Goal: Information Seeking & Learning: Learn about a topic

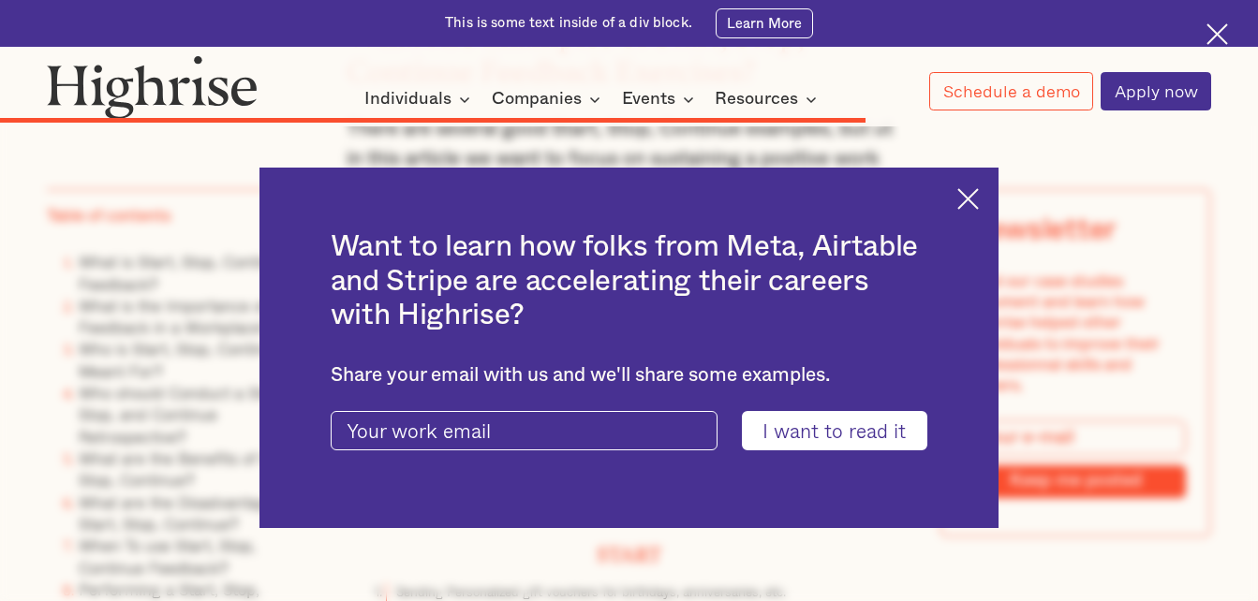
scroll to position [10737, 0]
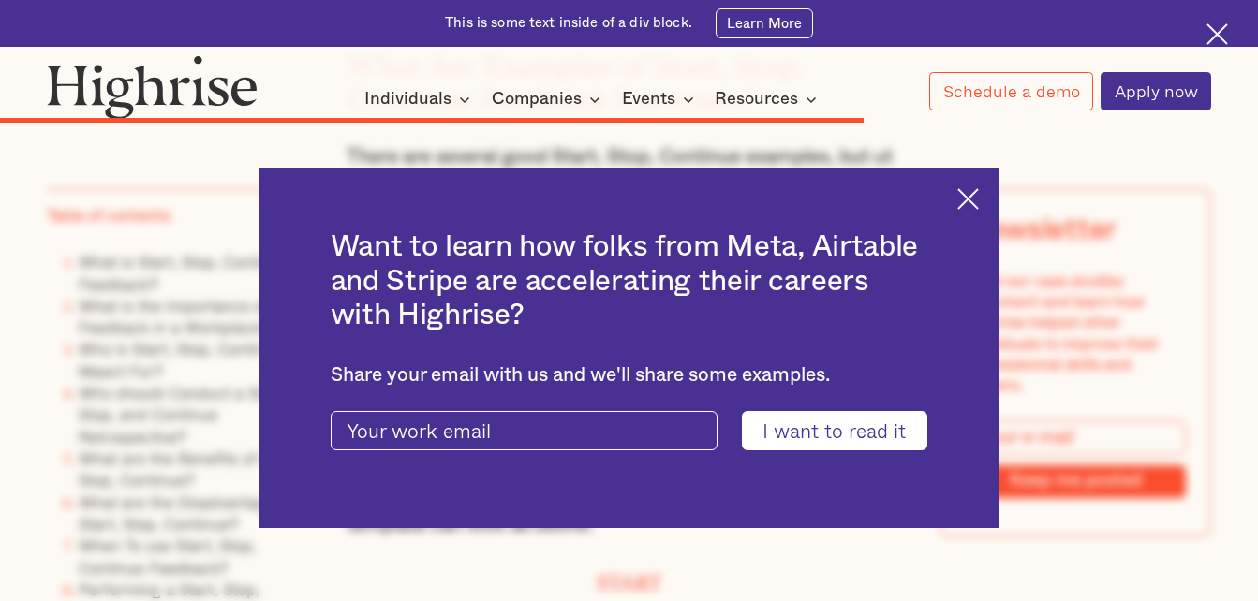
click at [979, 194] on img at bounding box center [968, 199] width 22 height 22
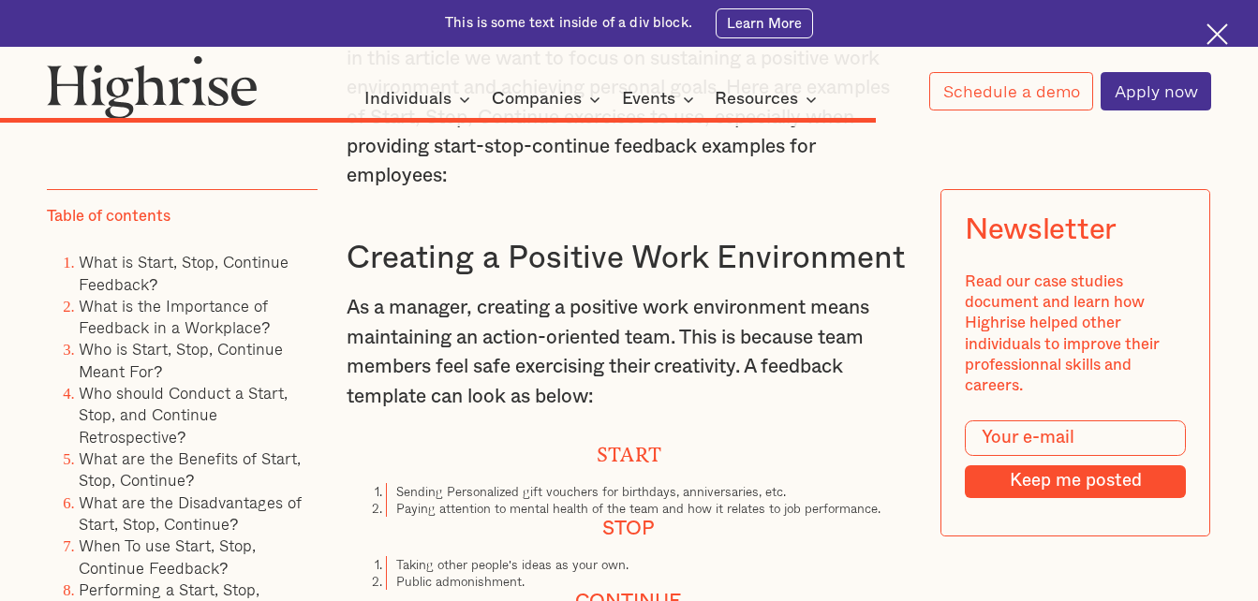
scroll to position [10887, 0]
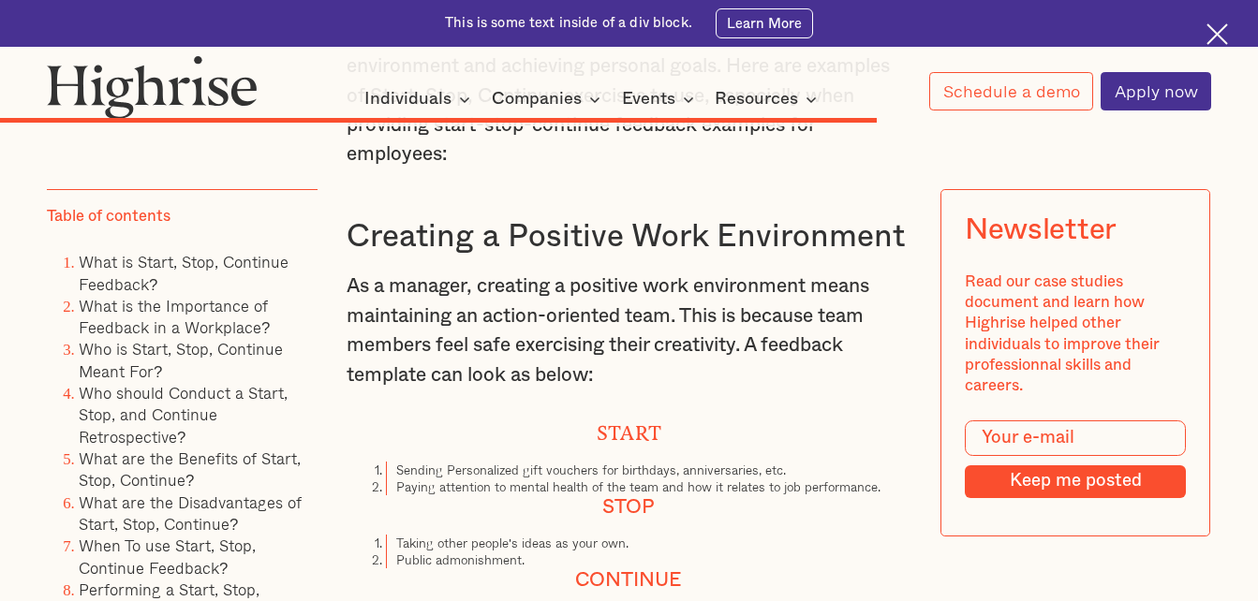
drag, startPoint x: 666, startPoint y: 347, endPoint x: 395, endPoint y: 351, distance: 270.8
copy li "Continuously improving team members' skills."
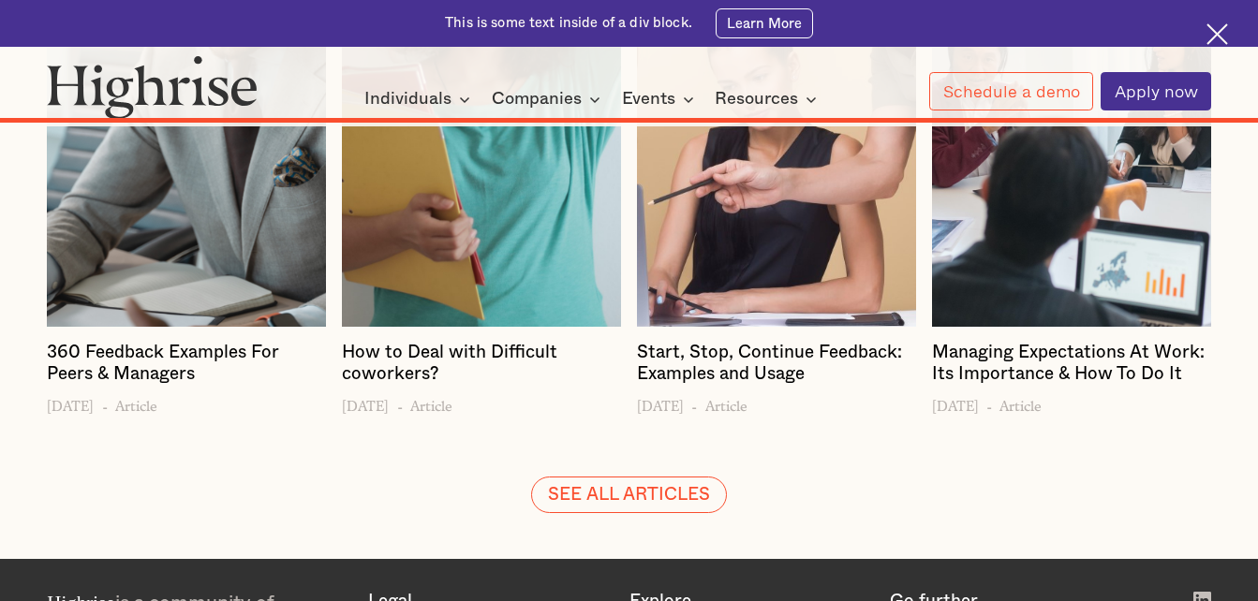
scroll to position [16029, 0]
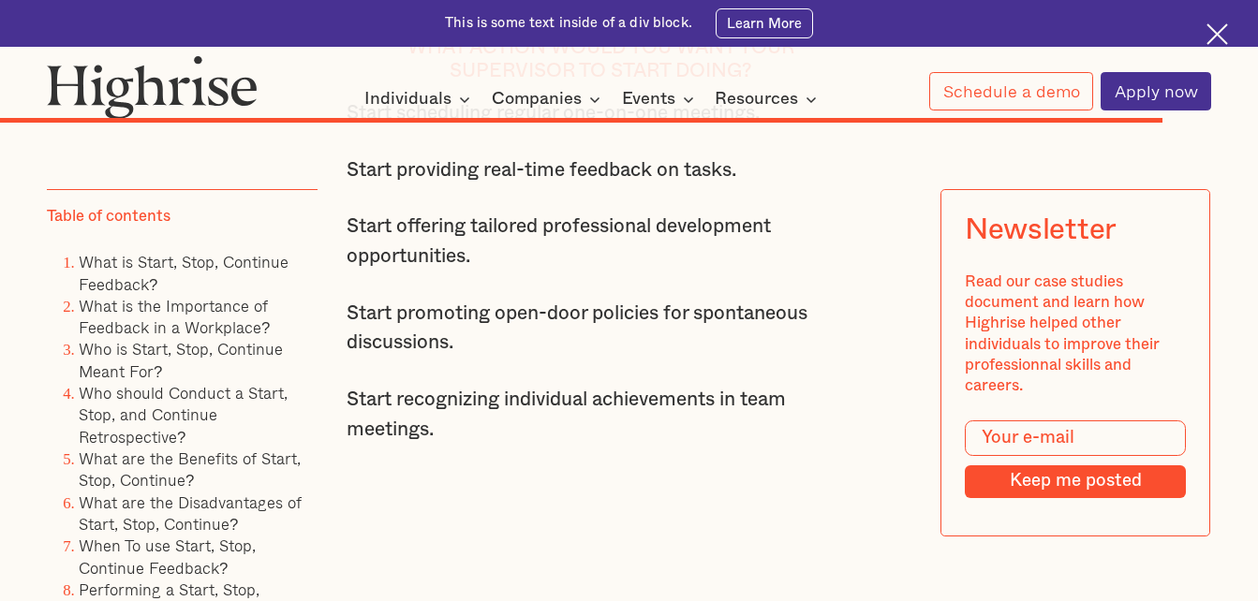
scroll to position [14329, 0]
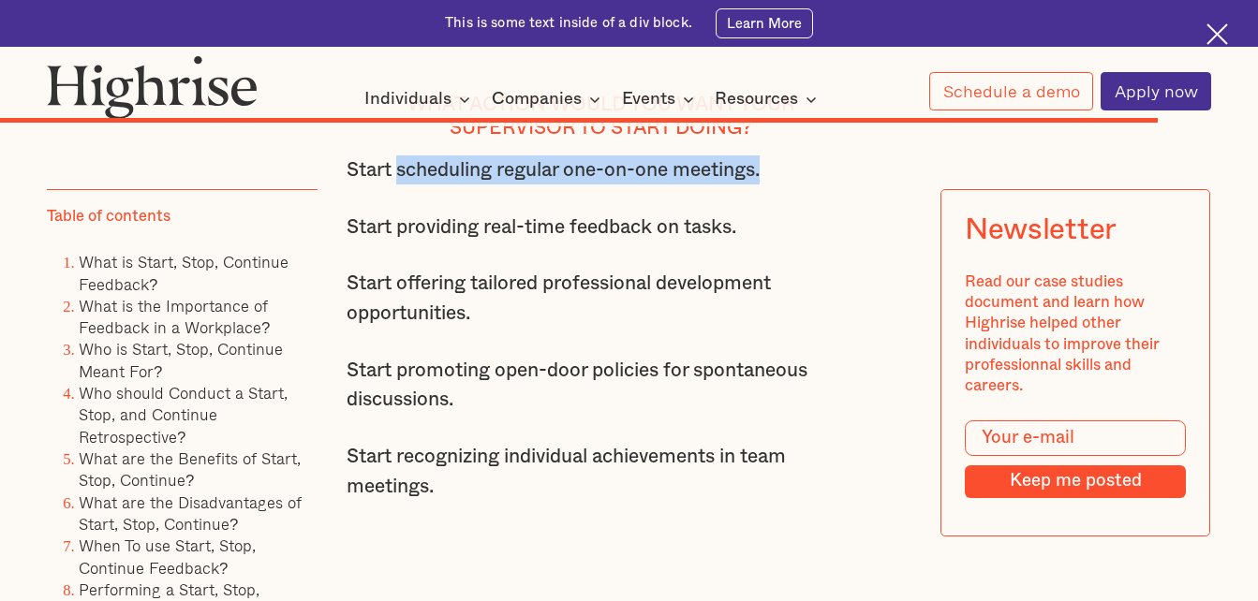
drag, startPoint x: 784, startPoint y: 241, endPoint x: 398, endPoint y: 248, distance: 386.0
click at [398, 185] on p "Start scheduling regular one-on-one meetings." at bounding box center [601, 170] width 509 height 29
copy p "scheduling regular one-on-one meetings."
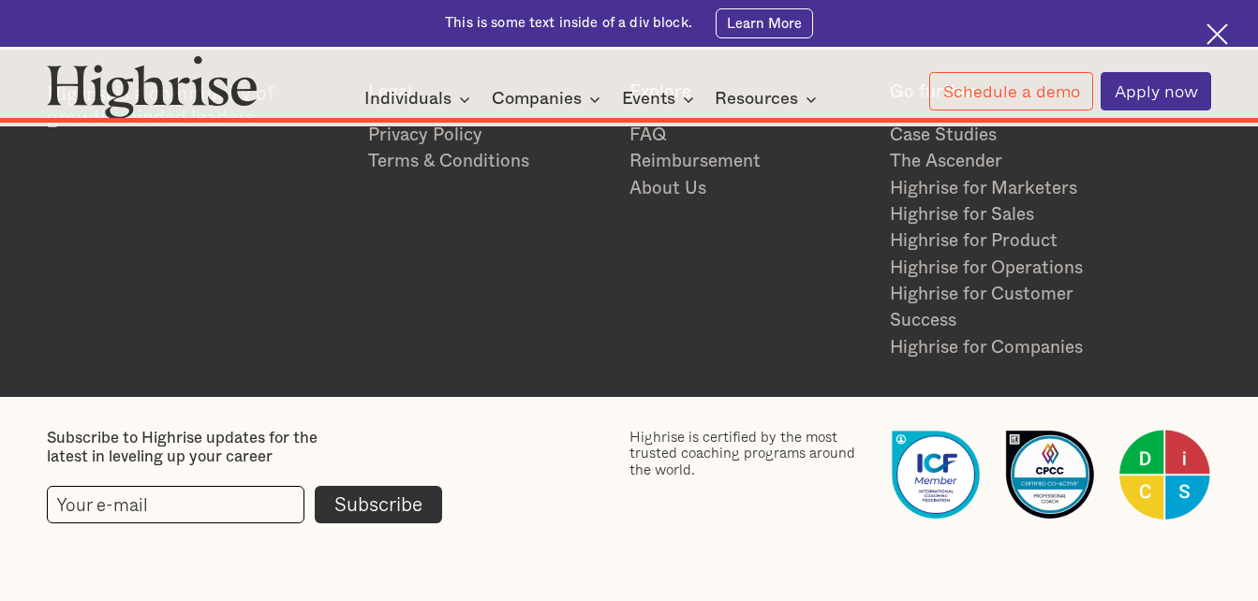
scroll to position [16410, 0]
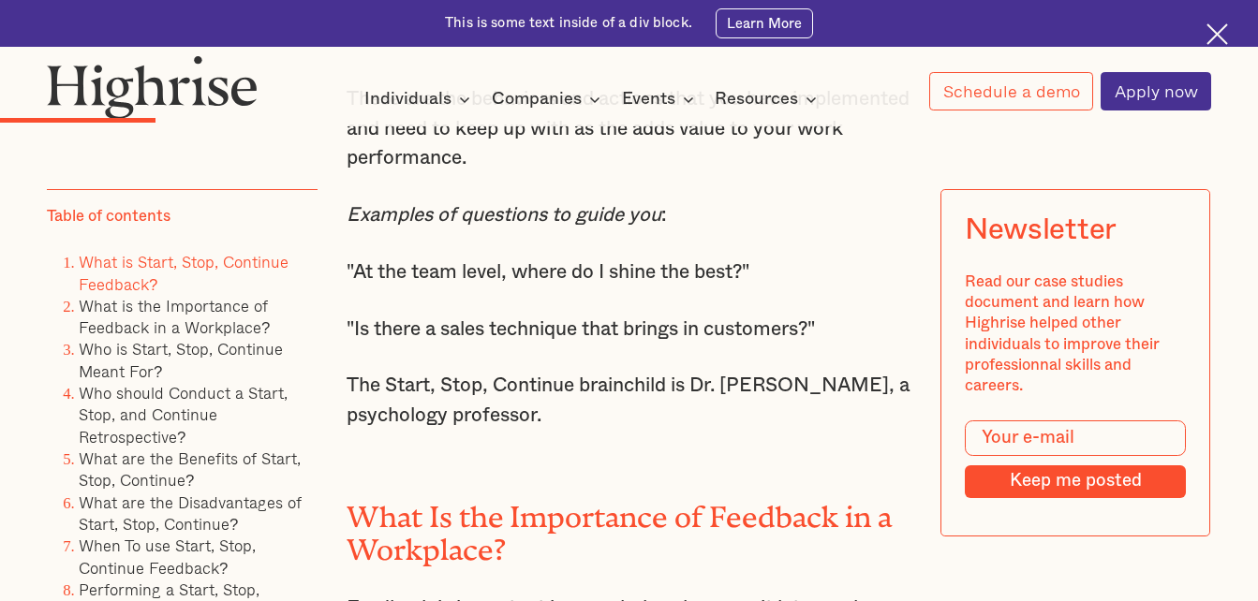
scroll to position [3051, 0]
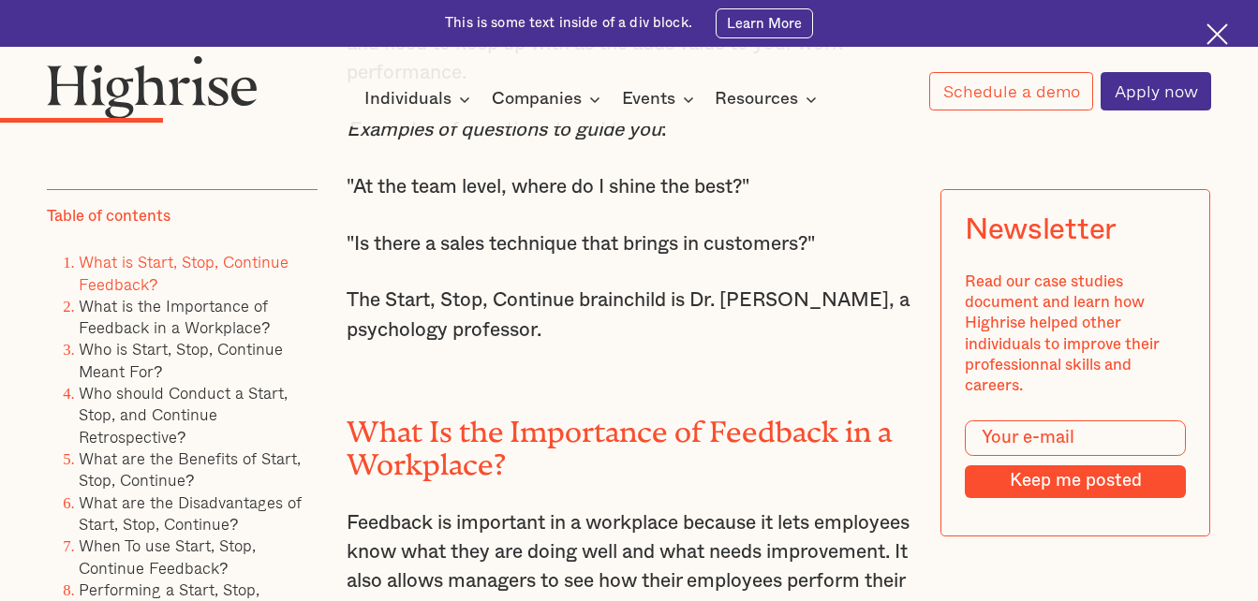
click at [584, 345] on p "The Start, Stop, Continue brainchild is Dr. [PERSON_NAME], a psychology profess…" at bounding box center [629, 315] width 565 height 59
click at [488, 341] on p "The Start, Stop, Continue brainchild is Dr. [PERSON_NAME], a psychology profess…" at bounding box center [629, 315] width 565 height 59
click at [604, 345] on p "The Start, Stop, Continue brainchild is Dr. [PERSON_NAME], a psychology profess…" at bounding box center [629, 315] width 565 height 59
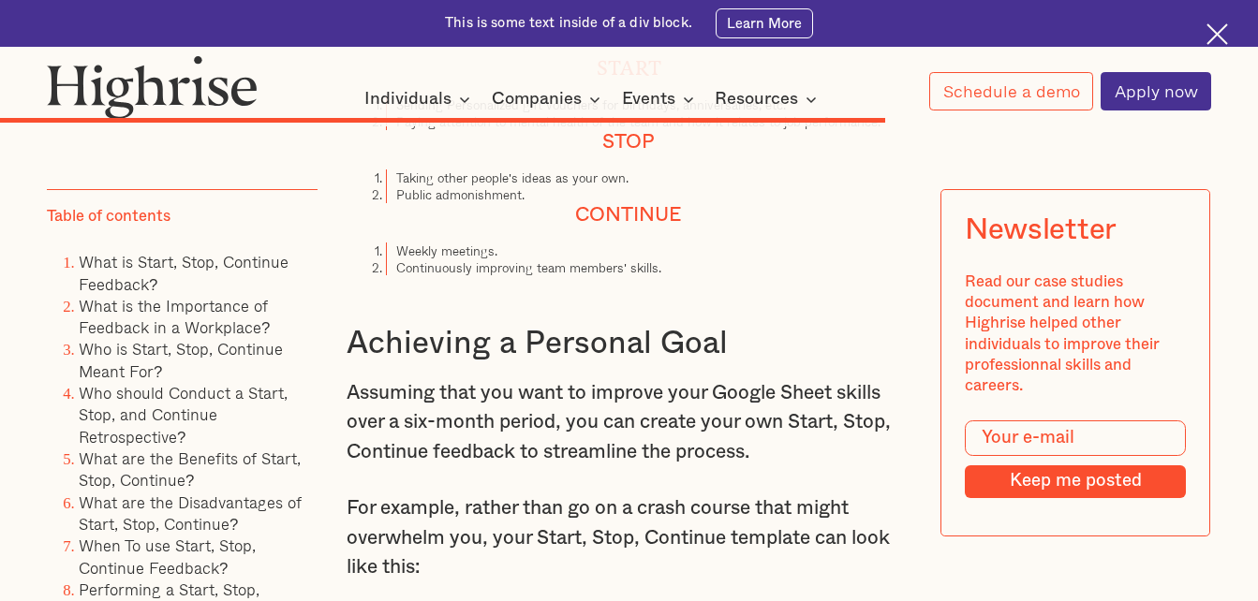
scroll to position [11257, 0]
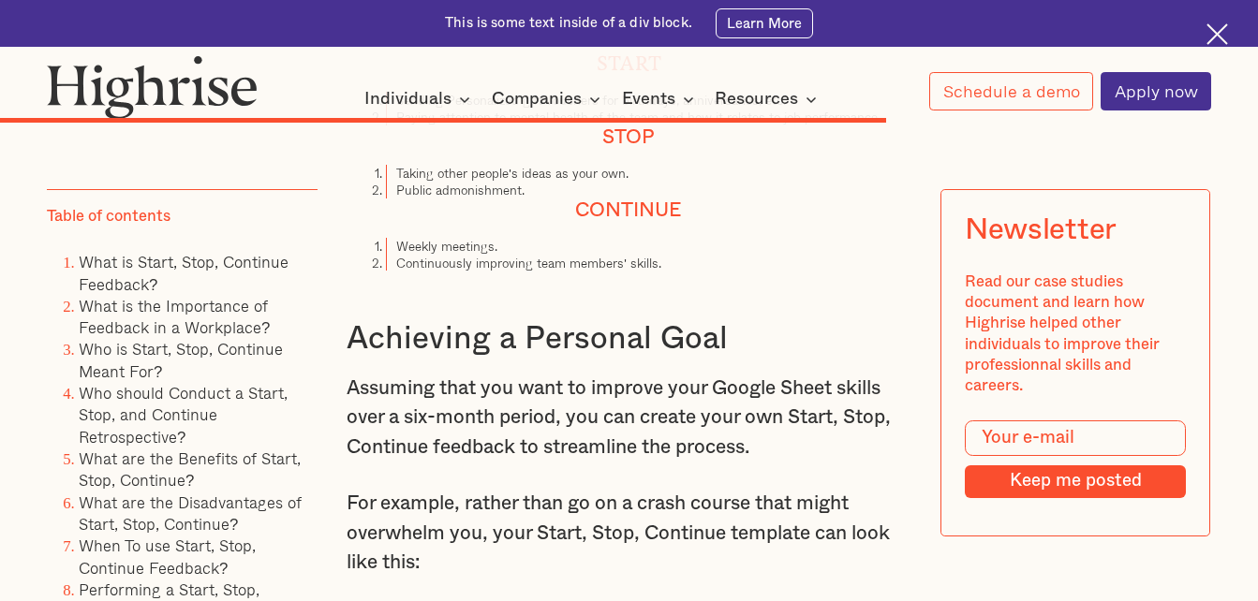
click at [664, 272] on li "Continuously improving team members' skills." at bounding box center [649, 263] width 526 height 17
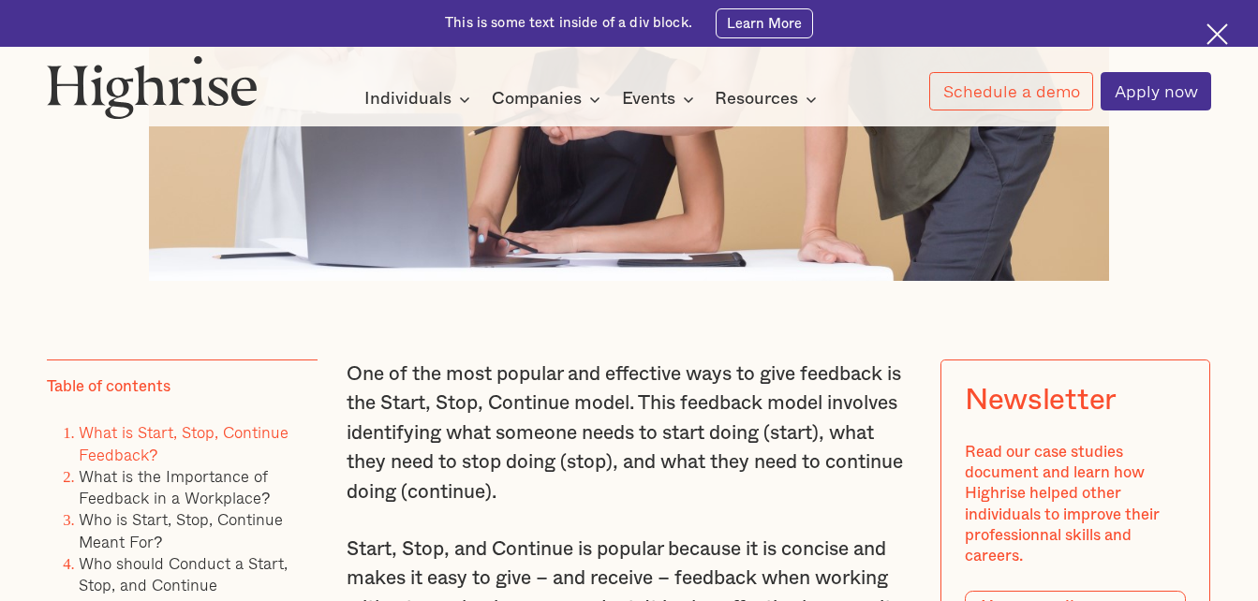
scroll to position [1154, 0]
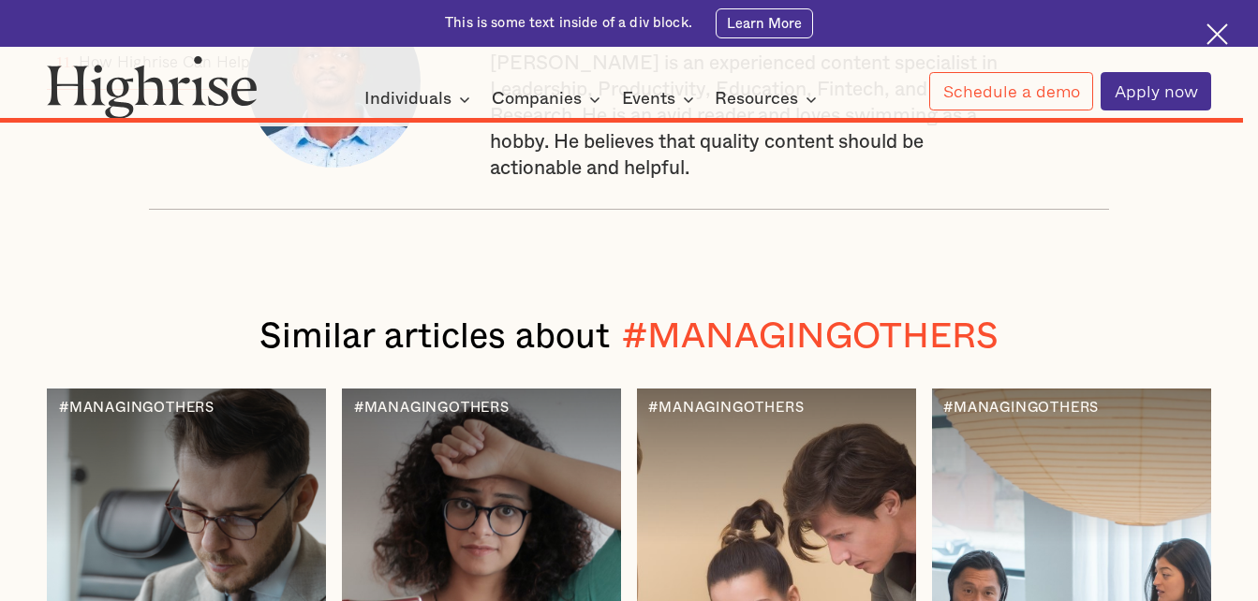
scroll to position [15297, 0]
